Goal: Task Accomplishment & Management: Complete application form

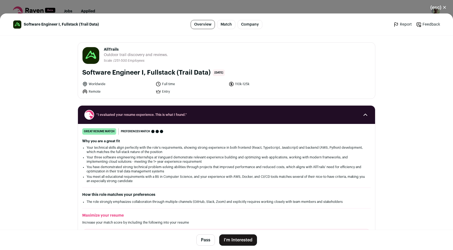
click at [243, 241] on button "I'm Interested" at bounding box center [238, 240] width 38 height 11
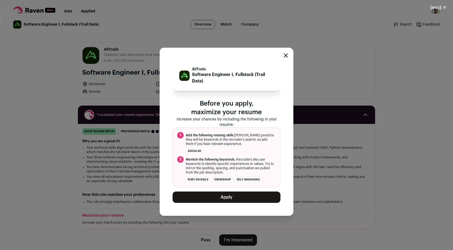
click at [235, 200] on button "Apply" at bounding box center [227, 197] width 108 height 11
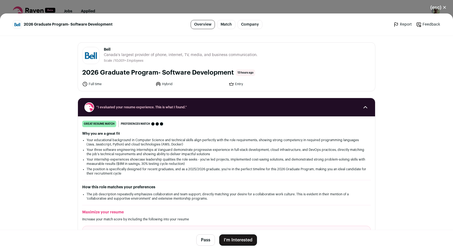
click at [241, 240] on button "I'm Interested" at bounding box center [238, 240] width 38 height 11
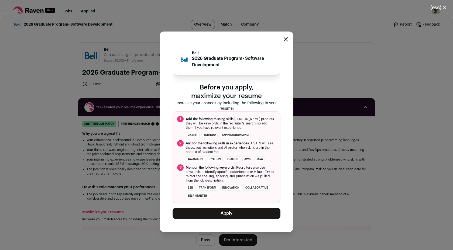
click at [237, 212] on button "Apply" at bounding box center [227, 213] width 108 height 11
